Goal: Task Accomplishment & Management: Manage account settings

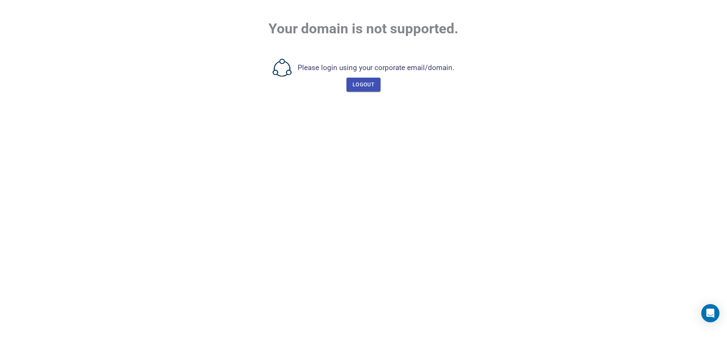
click at [359, 84] on span "Logout" at bounding box center [363, 84] width 22 height 9
